Goal: Task Accomplishment & Management: Manage account settings

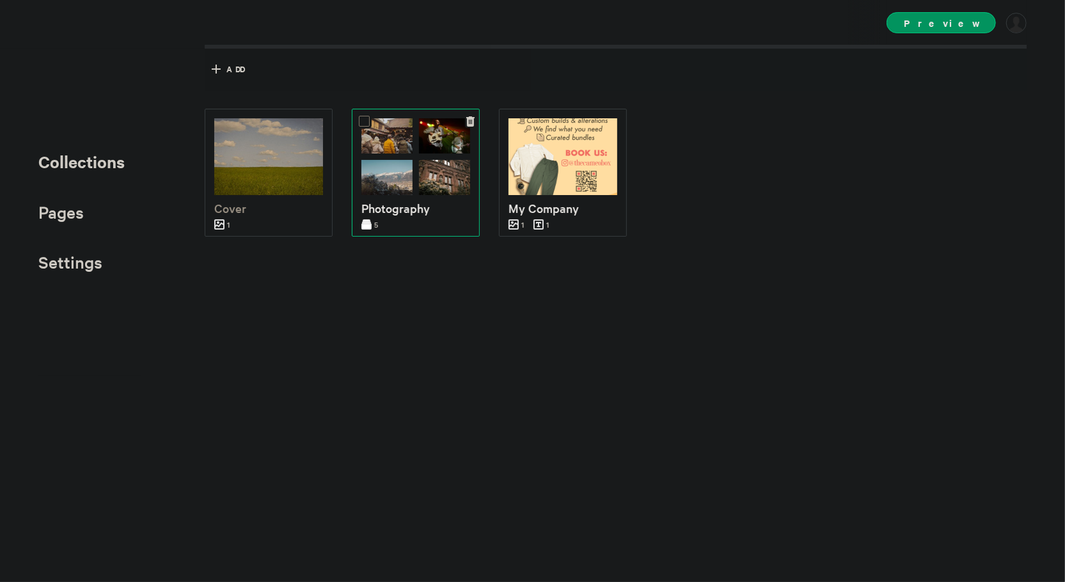
click at [392, 178] on img at bounding box center [387, 177] width 51 height 35
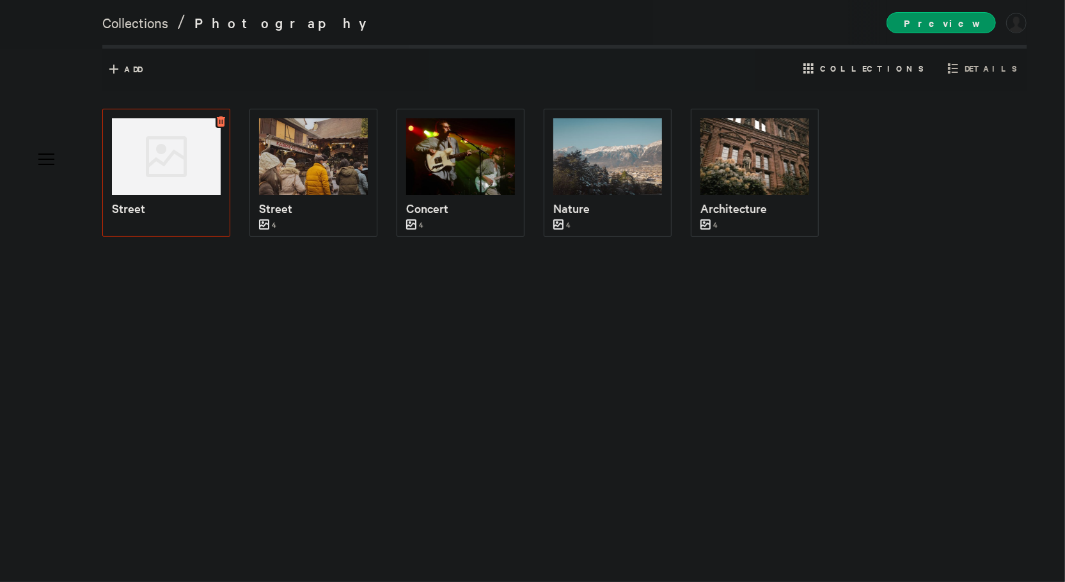
click at [220, 120] on icon at bounding box center [221, 121] width 8 height 10
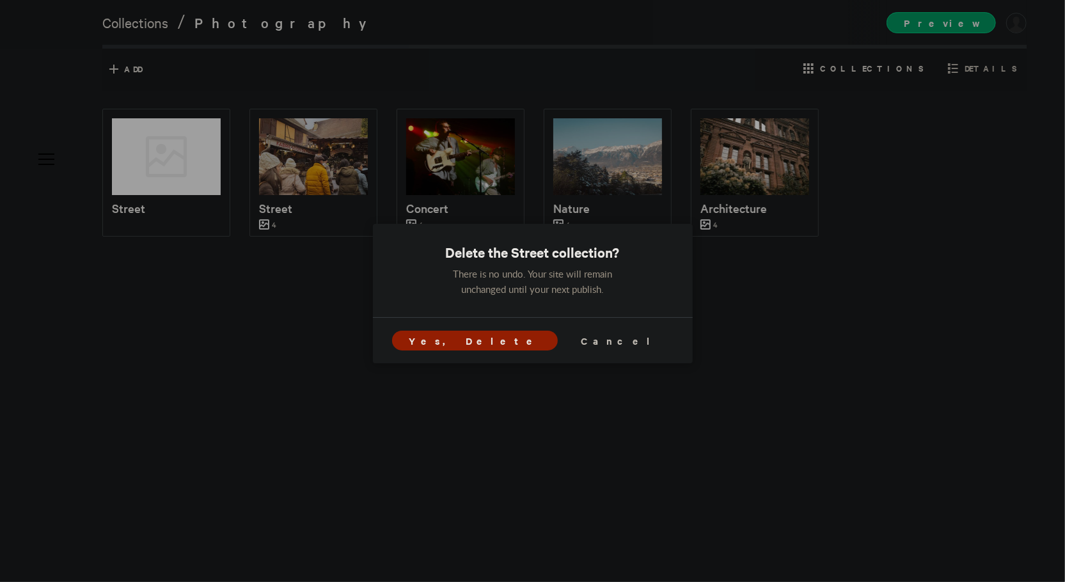
click at [507, 338] on span "Yes, Delete" at bounding box center [475, 340] width 132 height 13
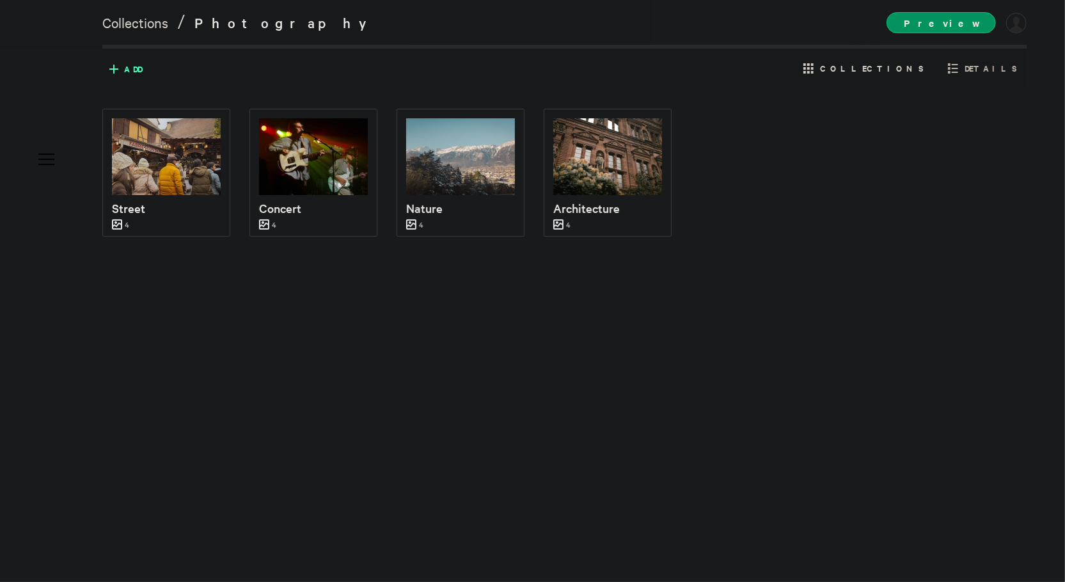
click at [124, 65] on span "Add" at bounding box center [133, 69] width 18 height 12
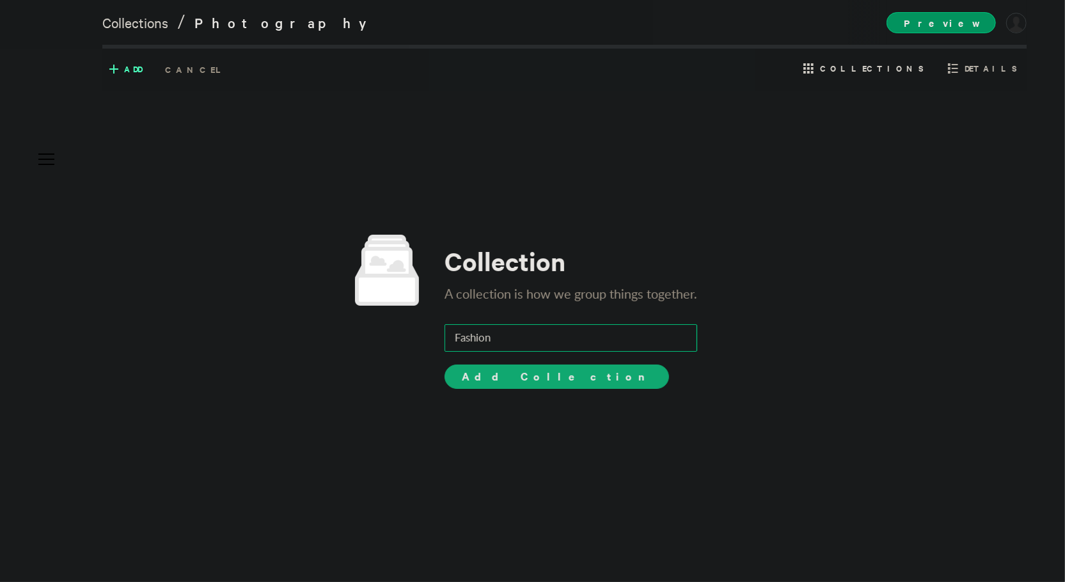
type input "Fashion"
click at [490, 381] on span "Add Collection" at bounding box center [557, 376] width 190 height 15
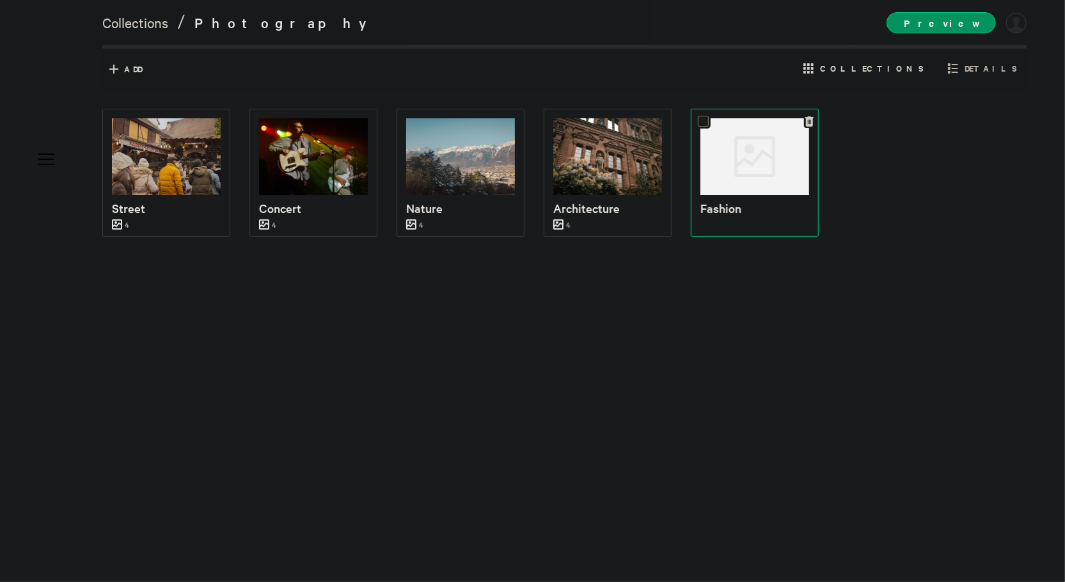
click at [754, 163] on div at bounding box center [755, 156] width 109 height 77
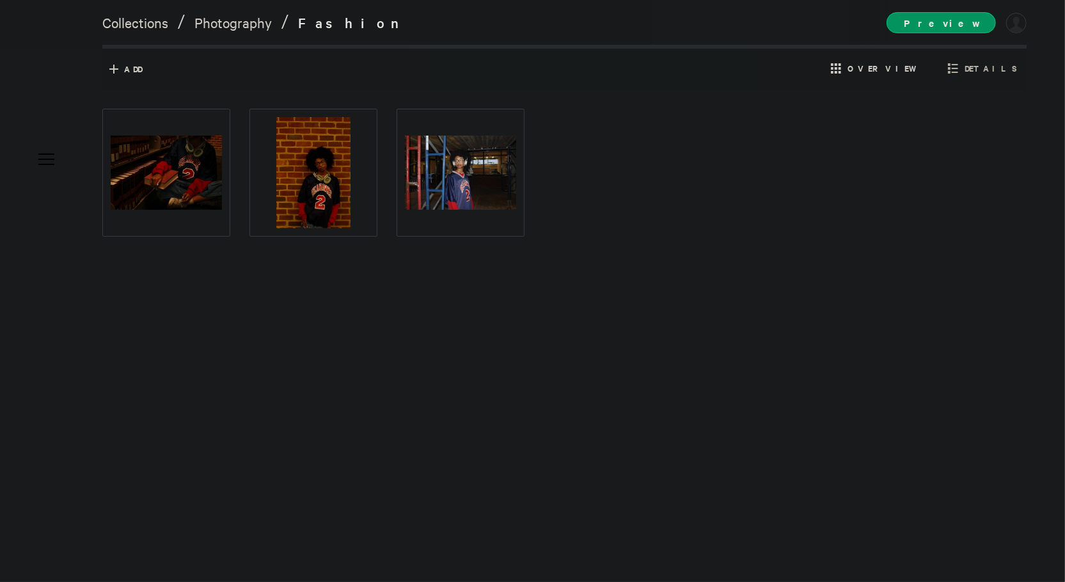
click at [976, 106] on div at bounding box center [564, 313] width 925 height 537
click at [950, 29] on span "Preview" at bounding box center [941, 22] width 109 height 21
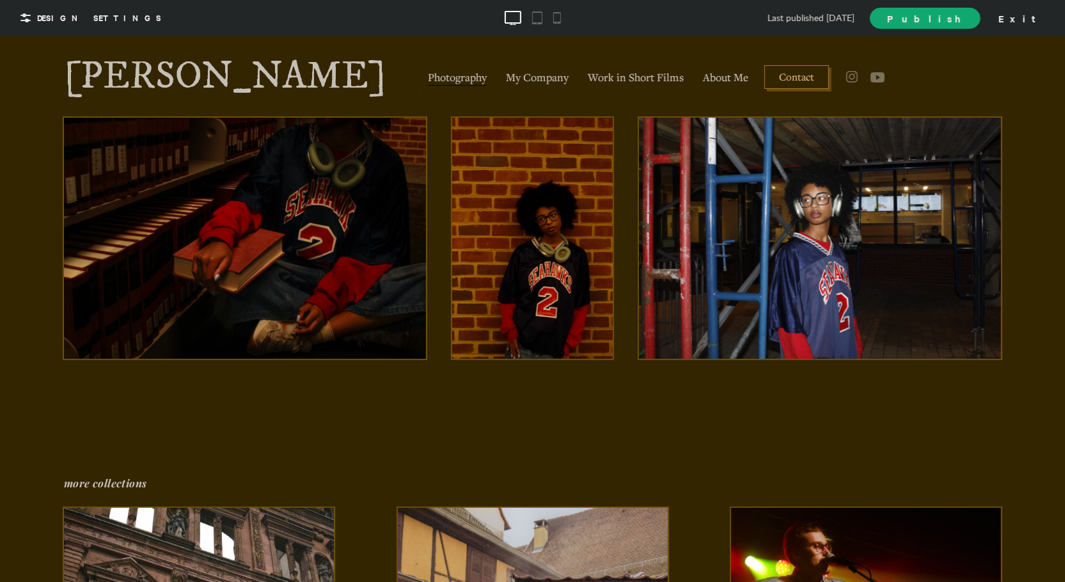
click at [962, 20] on span "Publish" at bounding box center [925, 18] width 76 height 13
click at [284, 64] on link "[PERSON_NAME]" at bounding box center [225, 76] width 322 height 38
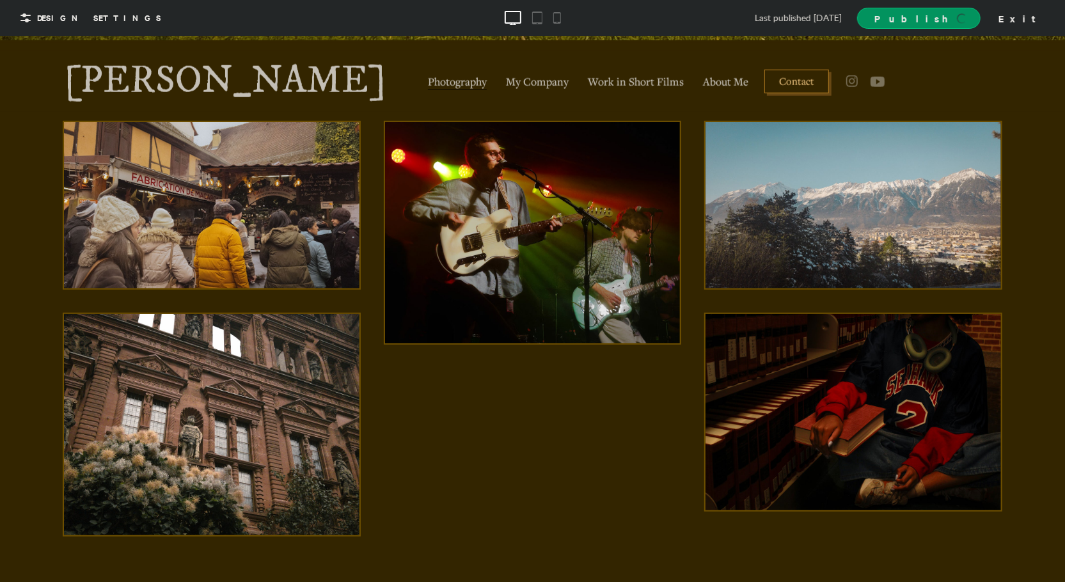
scroll to position [541, 0]
click at [980, 21] on link "Publish" at bounding box center [918, 18] width 123 height 21
click at [957, 15] on span "View Site" at bounding box center [910, 17] width 107 height 13
click at [944, 26] on link "View Site" at bounding box center [909, 18] width 141 height 22
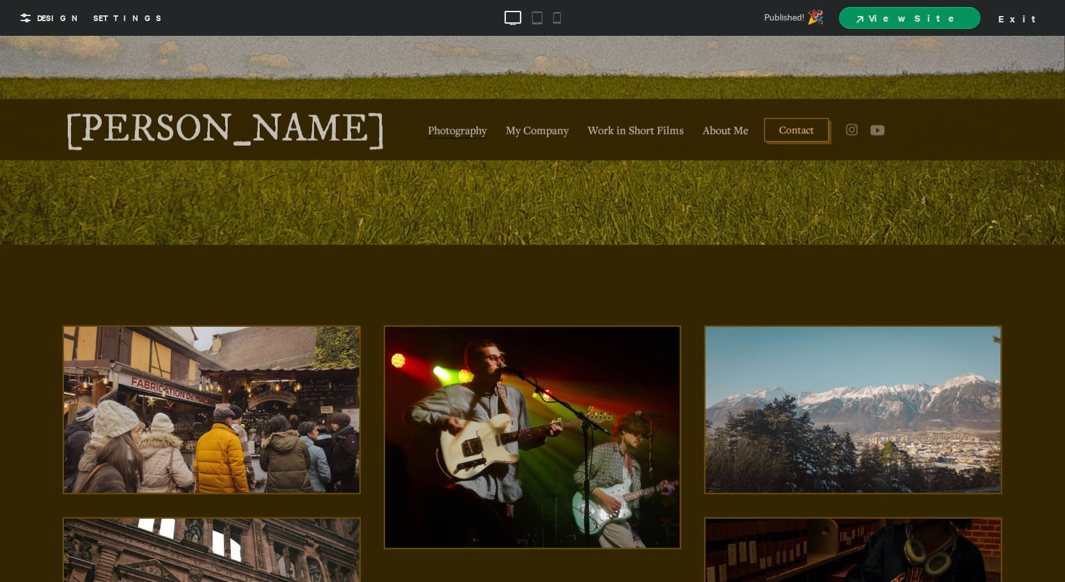
scroll to position [255, 0]
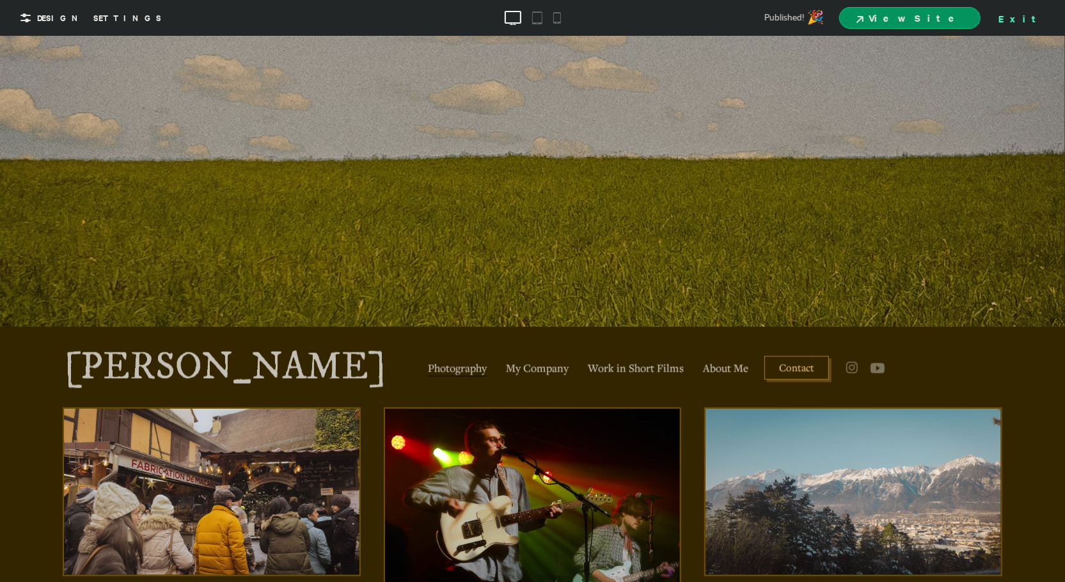
click at [1036, 19] on div "Exit" at bounding box center [1022, 17] width 56 height 19
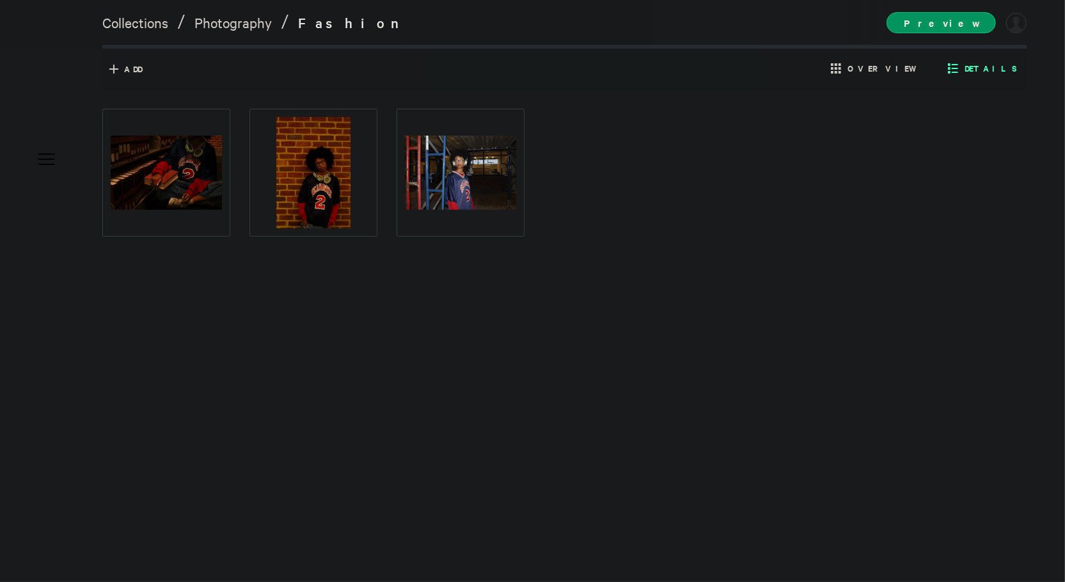
click at [958, 64] on icon at bounding box center [953, 68] width 10 height 10
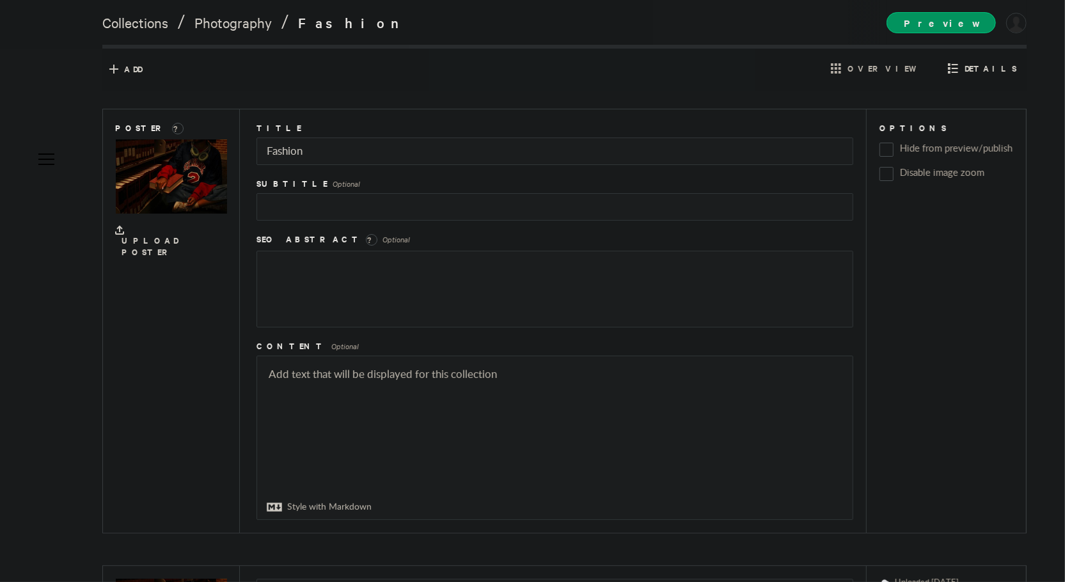
click at [958, 64] on icon at bounding box center [953, 68] width 10 height 10
click at [958, 67] on icon at bounding box center [953, 68] width 10 height 10
click at [958, 68] on icon at bounding box center [953, 68] width 10 height 10
click at [207, 24] on link "Photography" at bounding box center [233, 22] width 77 height 18
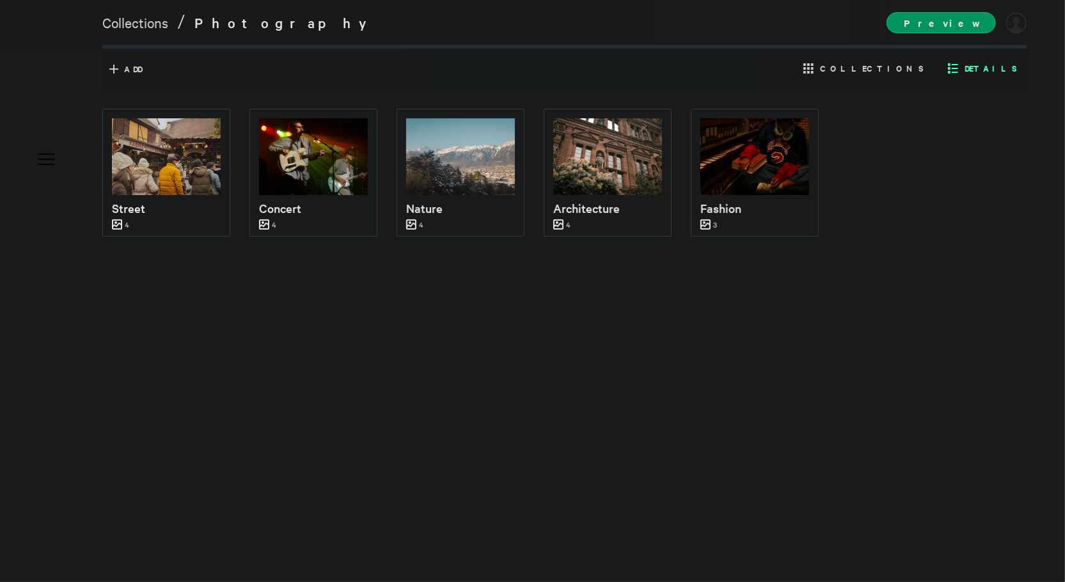
click at [958, 67] on icon at bounding box center [953, 68] width 10 height 10
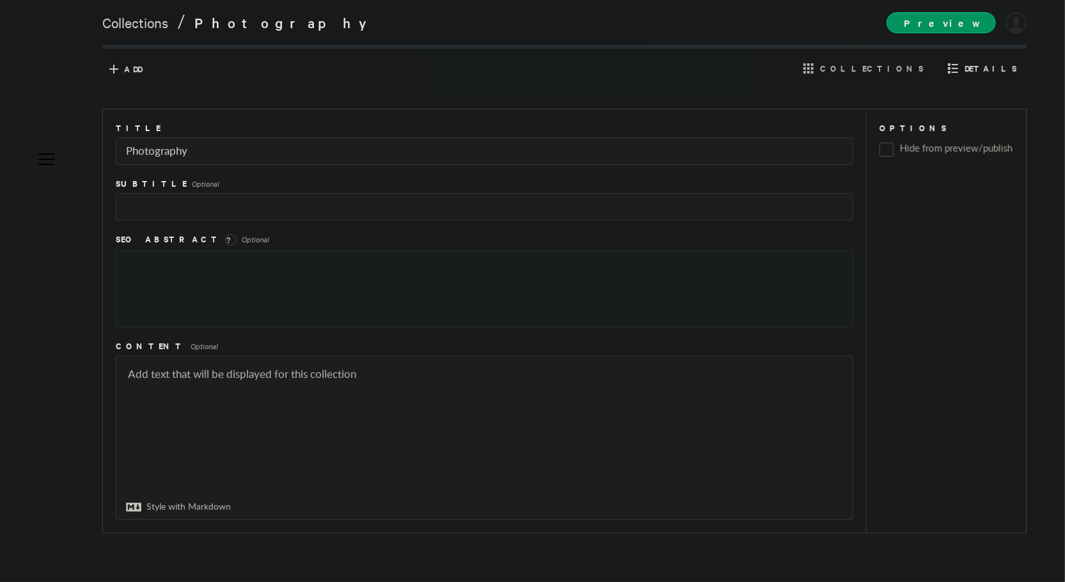
scroll to position [46, 0]
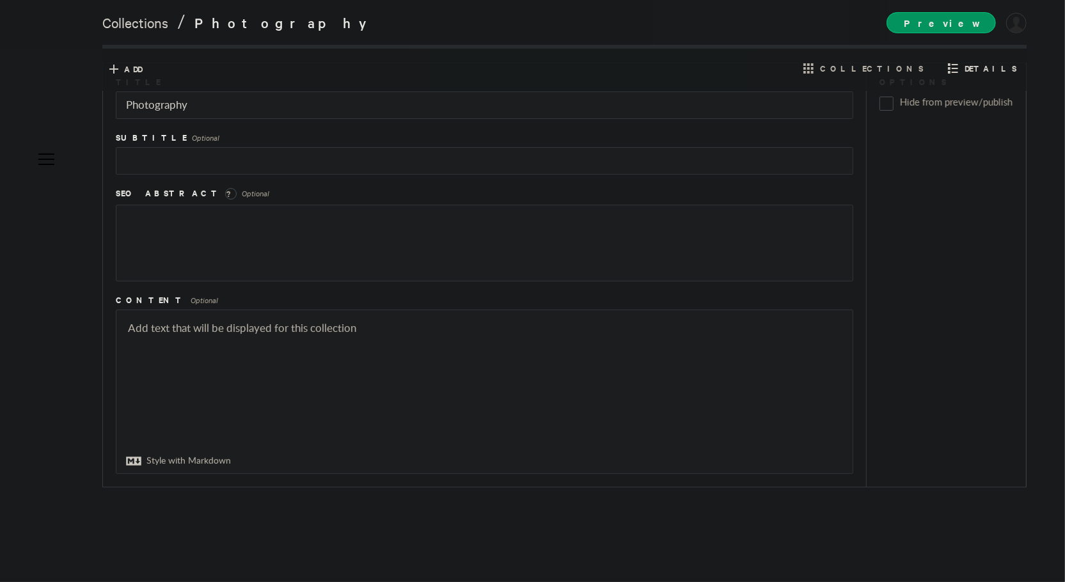
click at [975, 66] on span "Details" at bounding box center [983, 68] width 76 height 20
click at [986, 68] on span "Details" at bounding box center [991, 69] width 52 height 12
click at [147, 21] on link "Collections" at bounding box center [135, 22] width 66 height 18
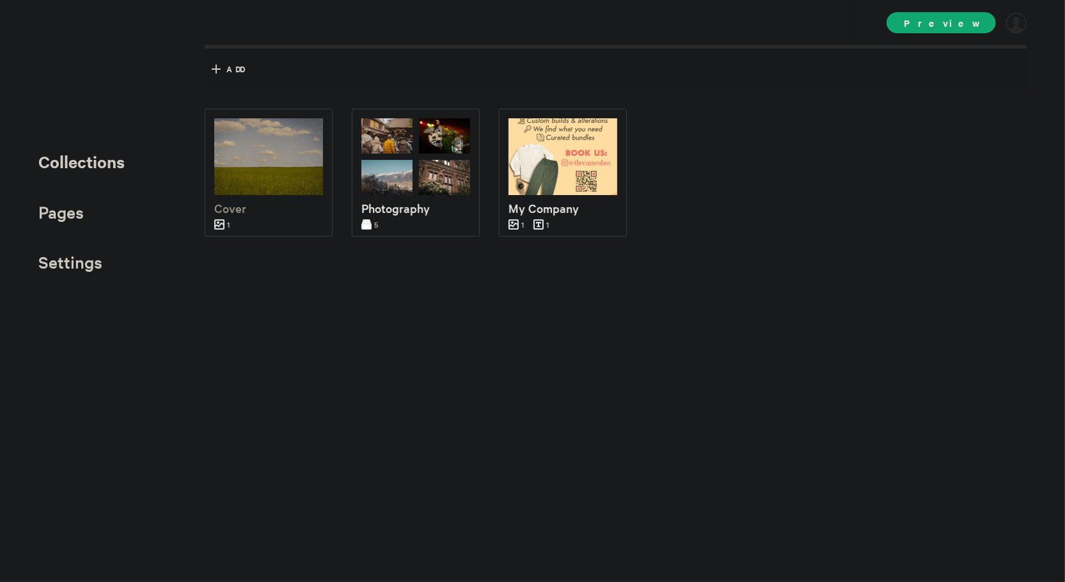
click at [942, 21] on span "Preview" at bounding box center [941, 22] width 109 height 21
